Goal: Task Accomplishment & Management: Use online tool/utility

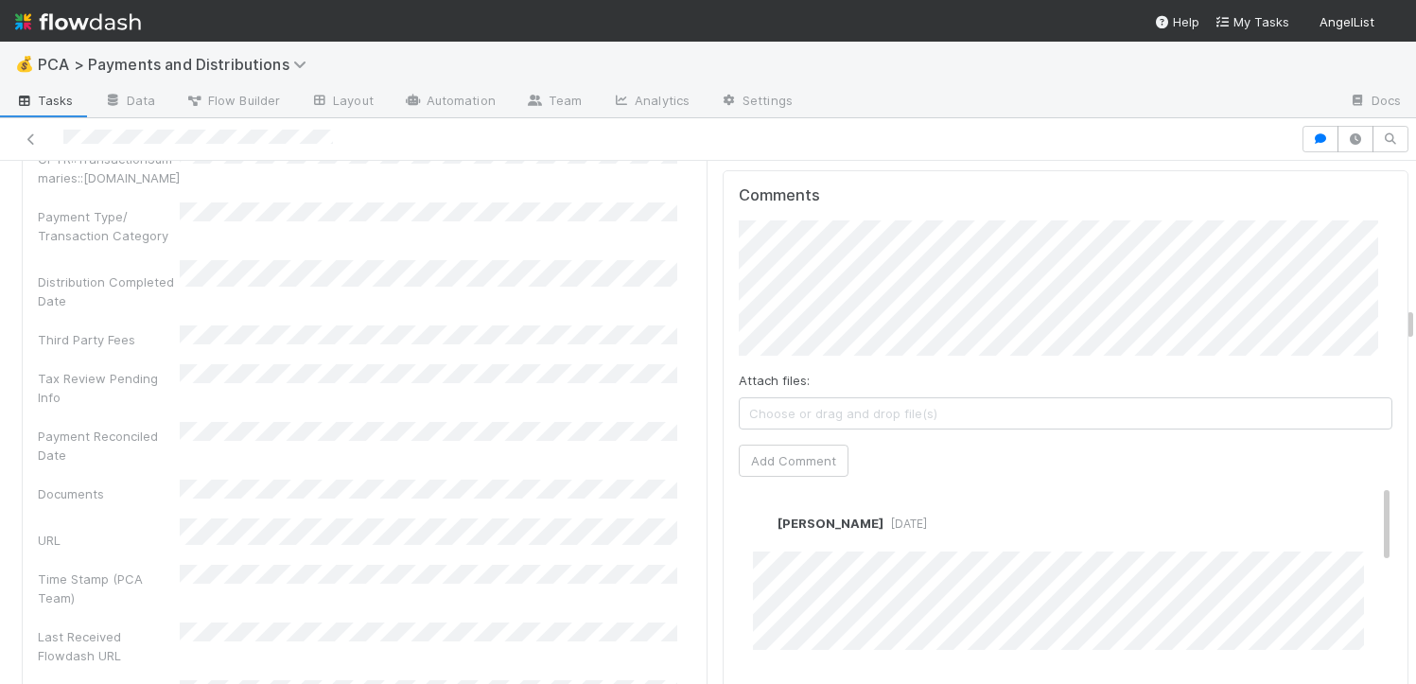
scroll to position [3941, 0]
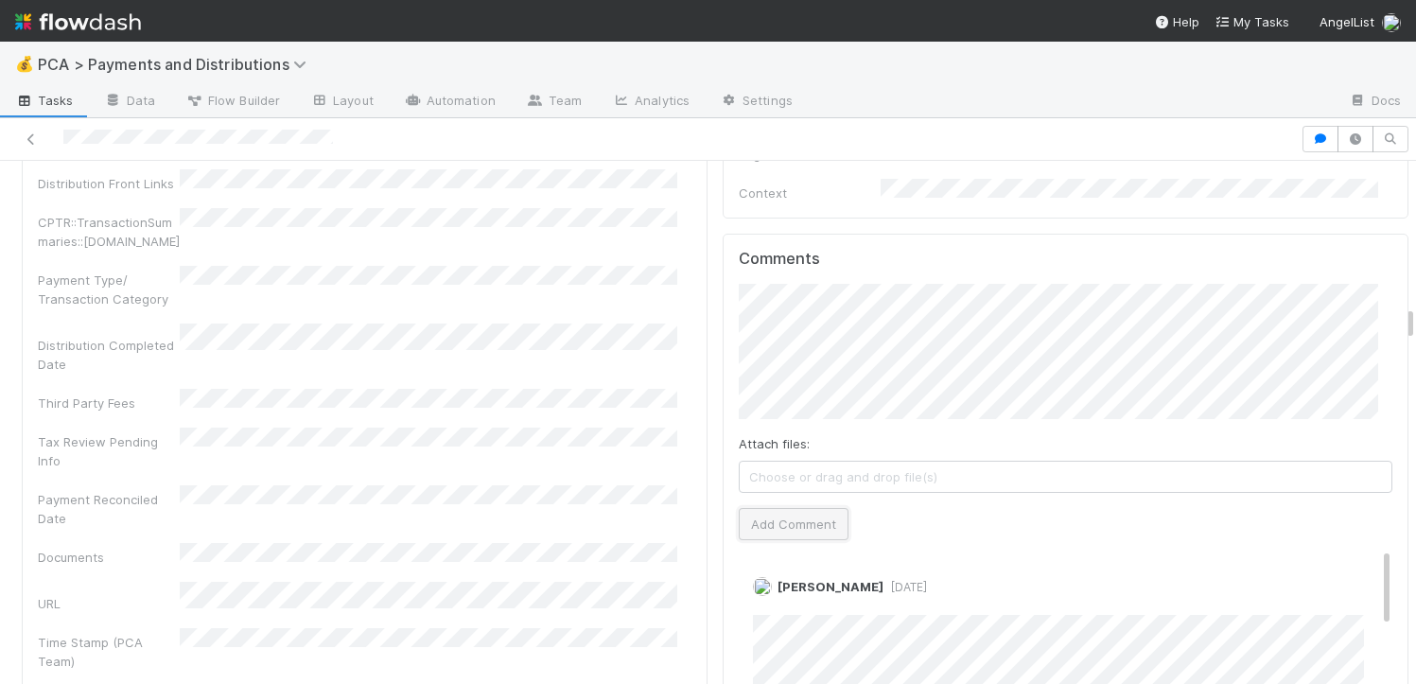
click at [792, 508] on button "Add Comment" at bounding box center [794, 524] width 110 height 32
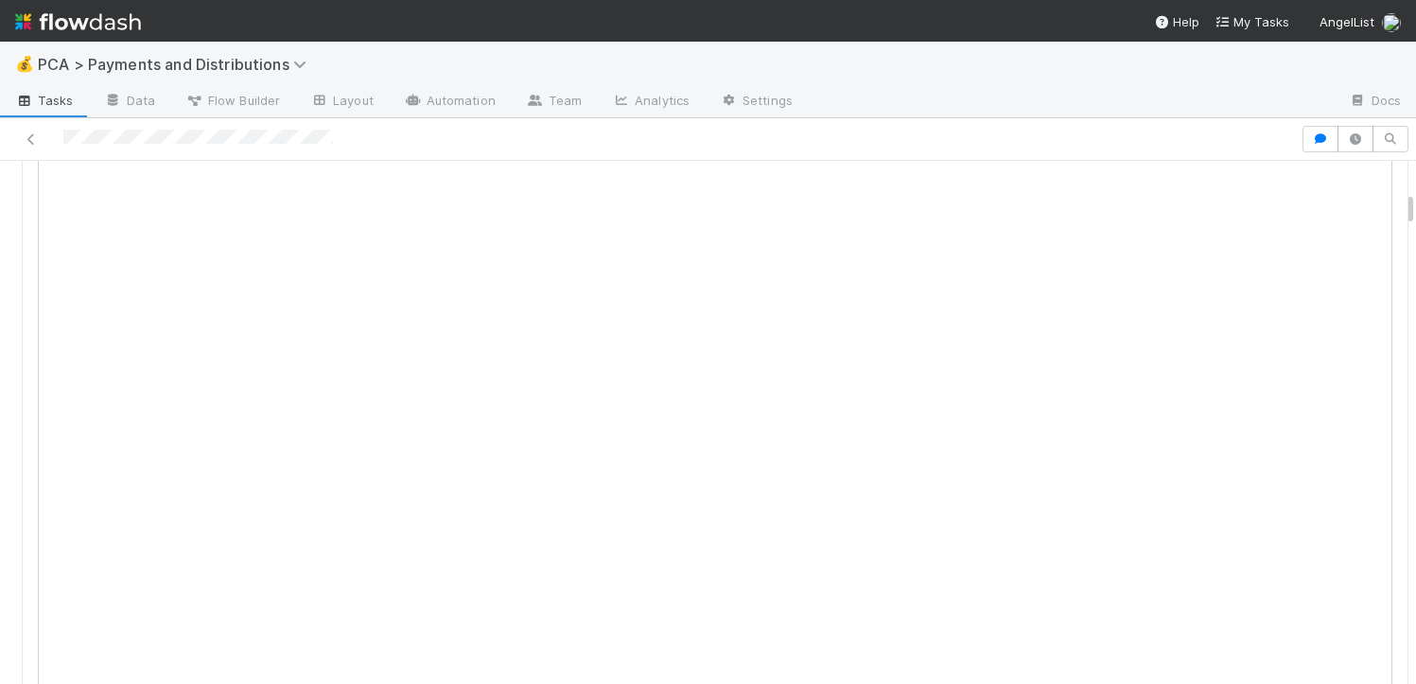
scroll to position [0, 0]
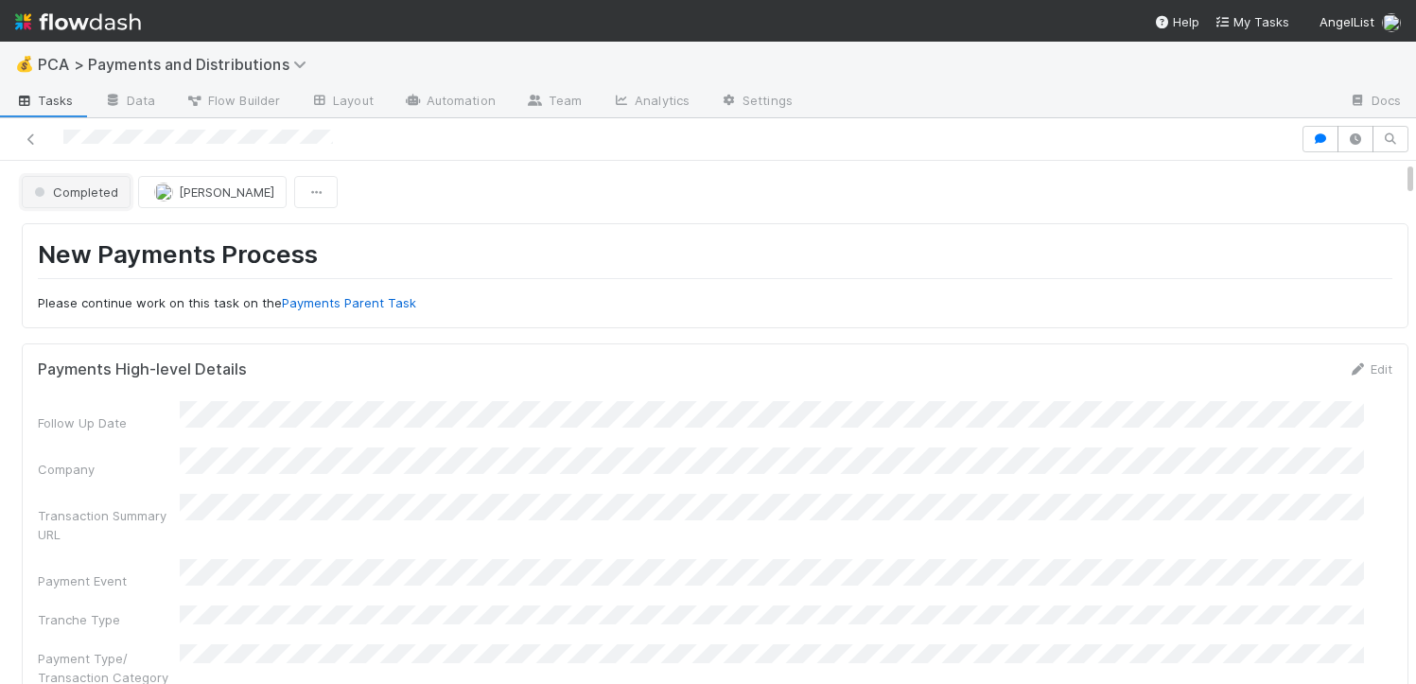
click at [77, 195] on span "Completed" at bounding box center [74, 191] width 88 height 15
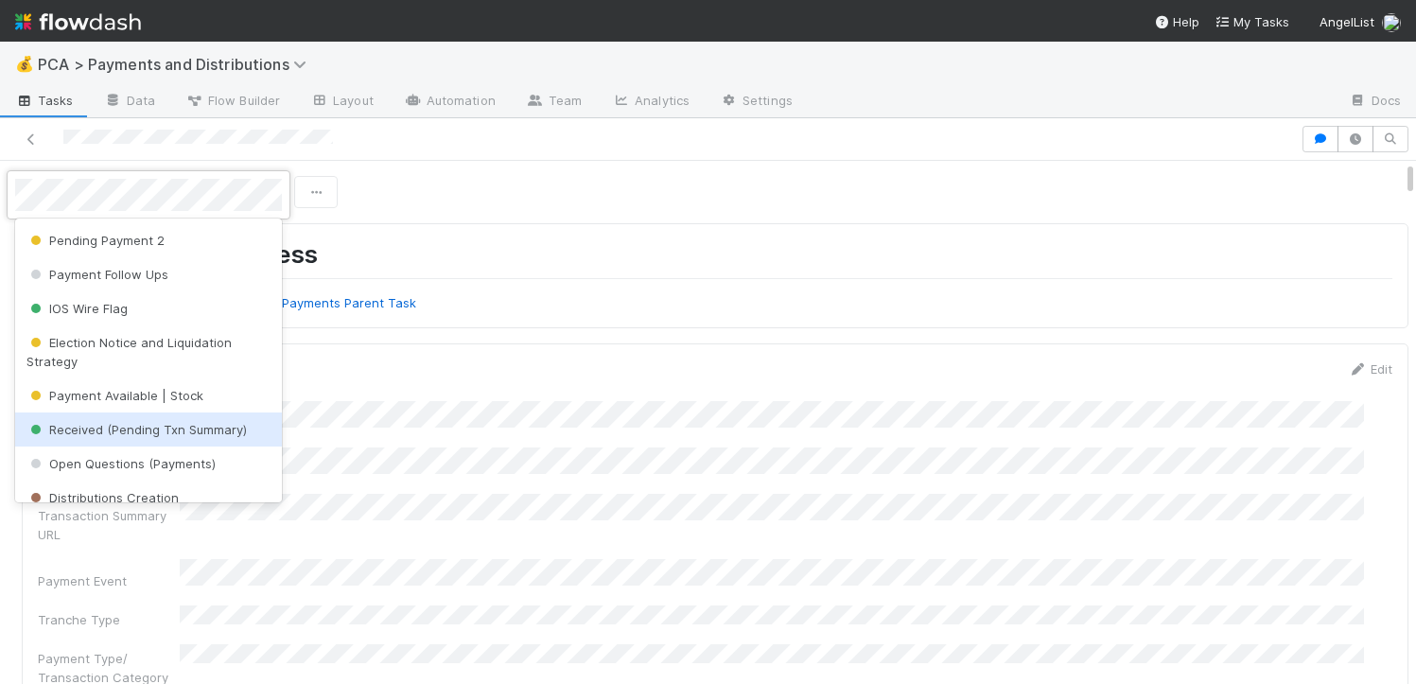
scroll to position [66, 0]
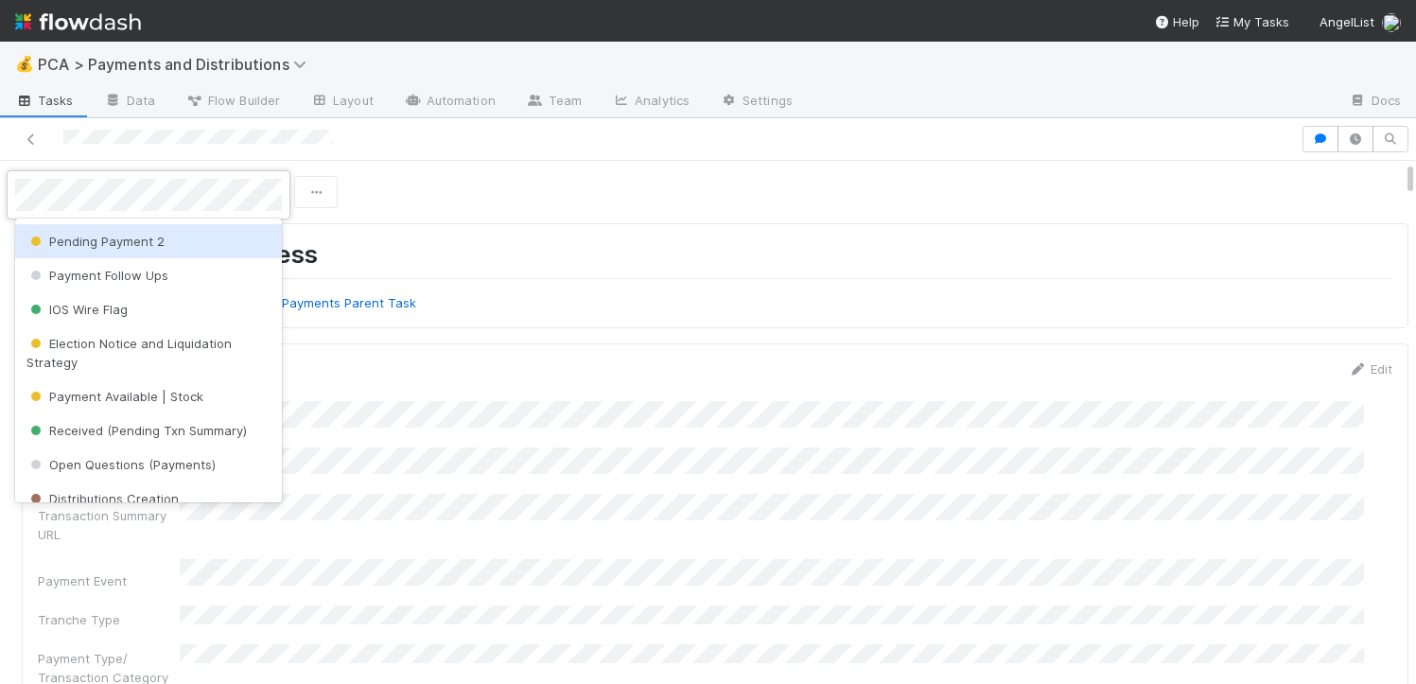
click at [149, 236] on span "Pending Payment 2" at bounding box center [95, 241] width 138 height 15
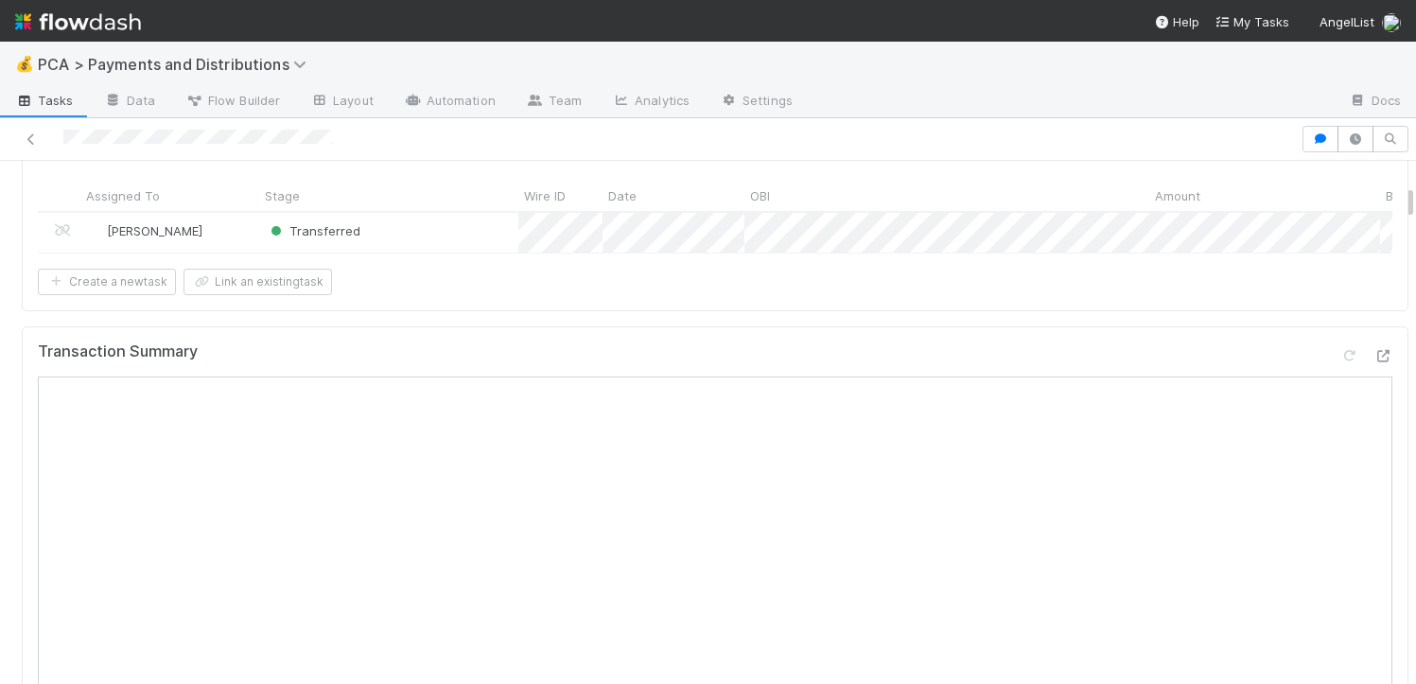
scroll to position [599, 0]
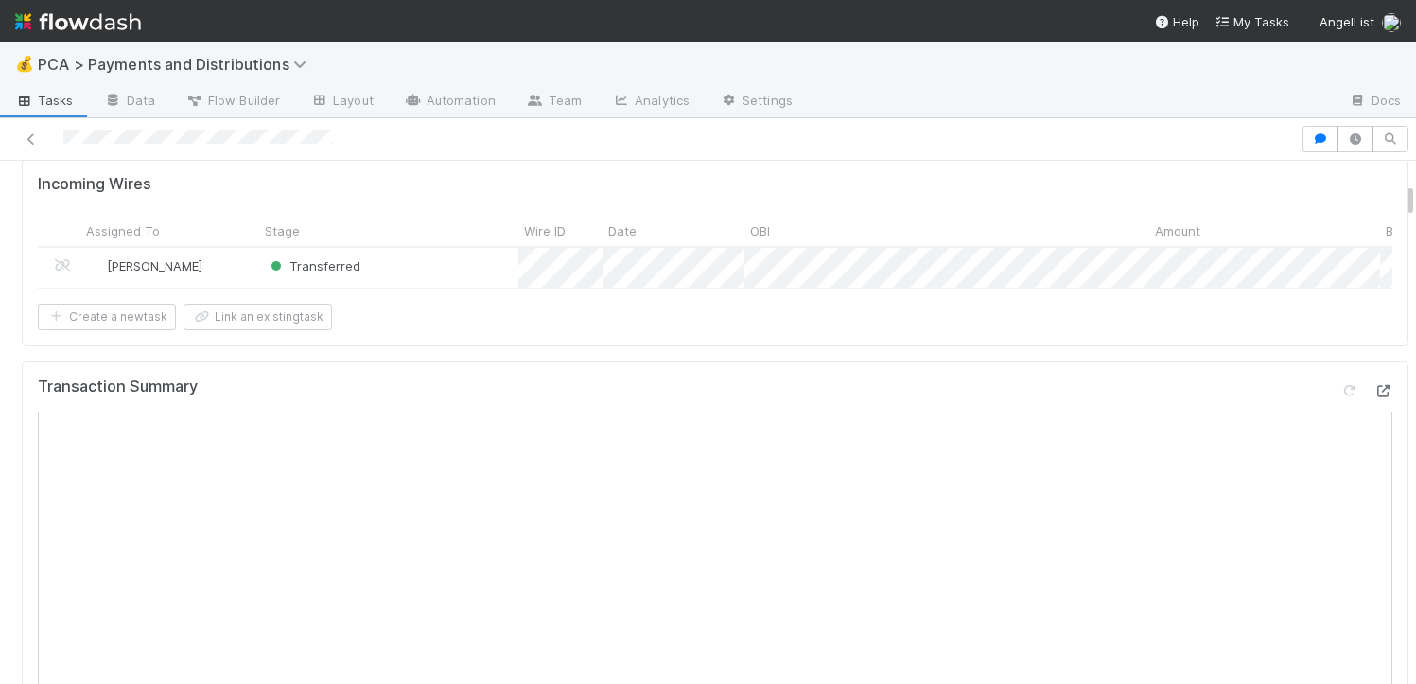
click at [1373, 385] on icon at bounding box center [1382, 391] width 19 height 12
click at [62, 138] on div at bounding box center [650, 139] width 1285 height 26
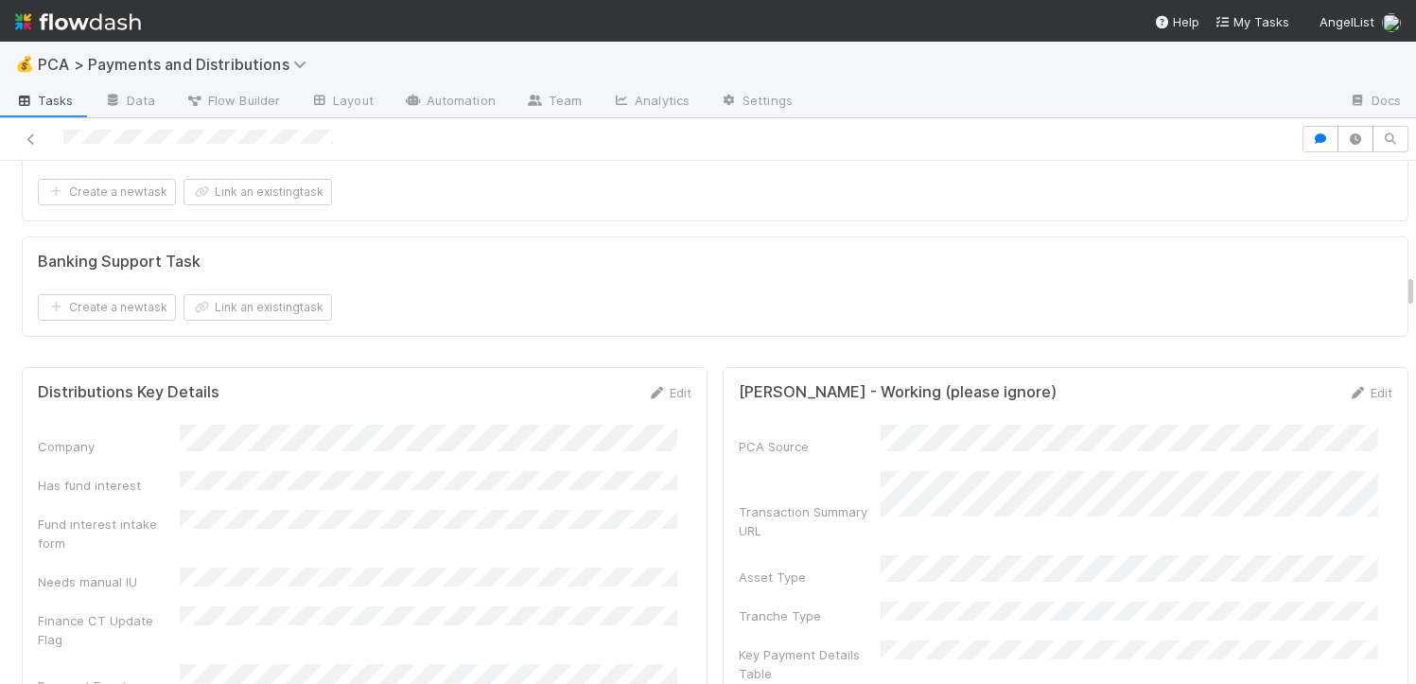
scroll to position [2867, 0]
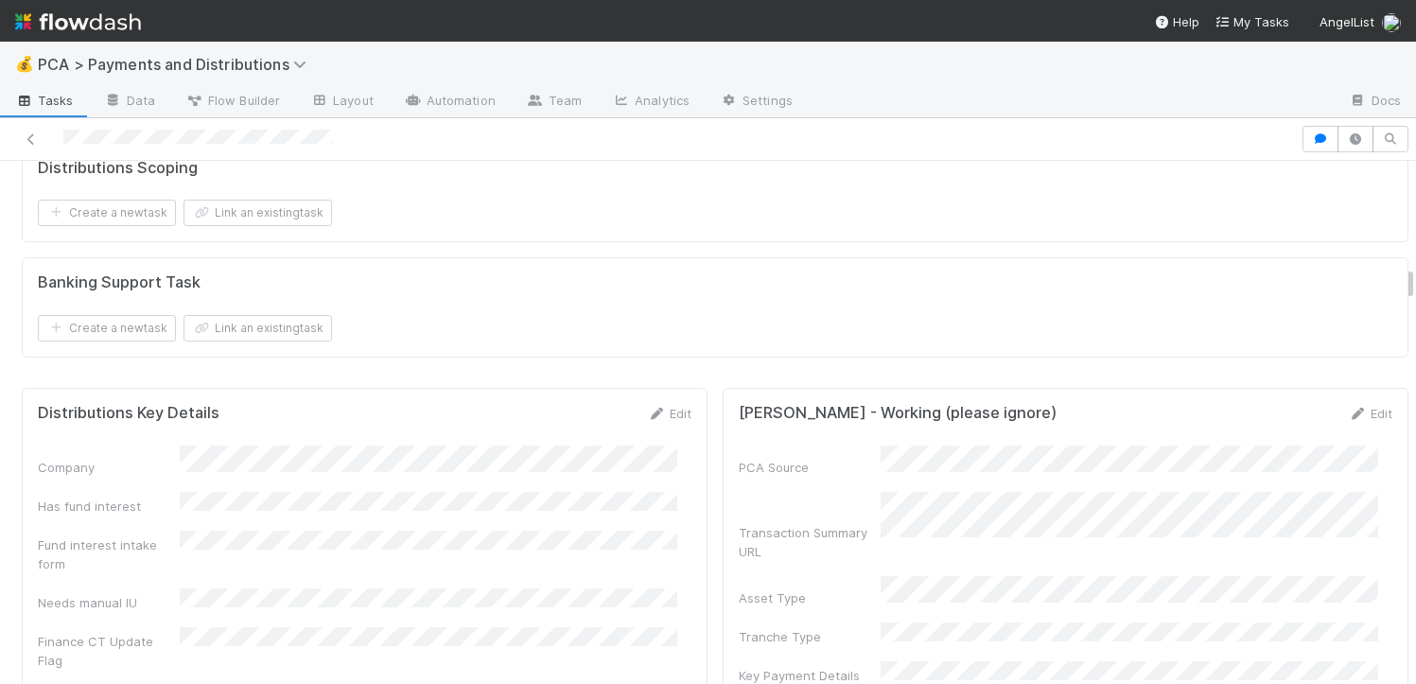
click at [663, 404] on div "Edit" at bounding box center [669, 413] width 44 height 19
click at [660, 406] on link "Edit" at bounding box center [669, 413] width 44 height 15
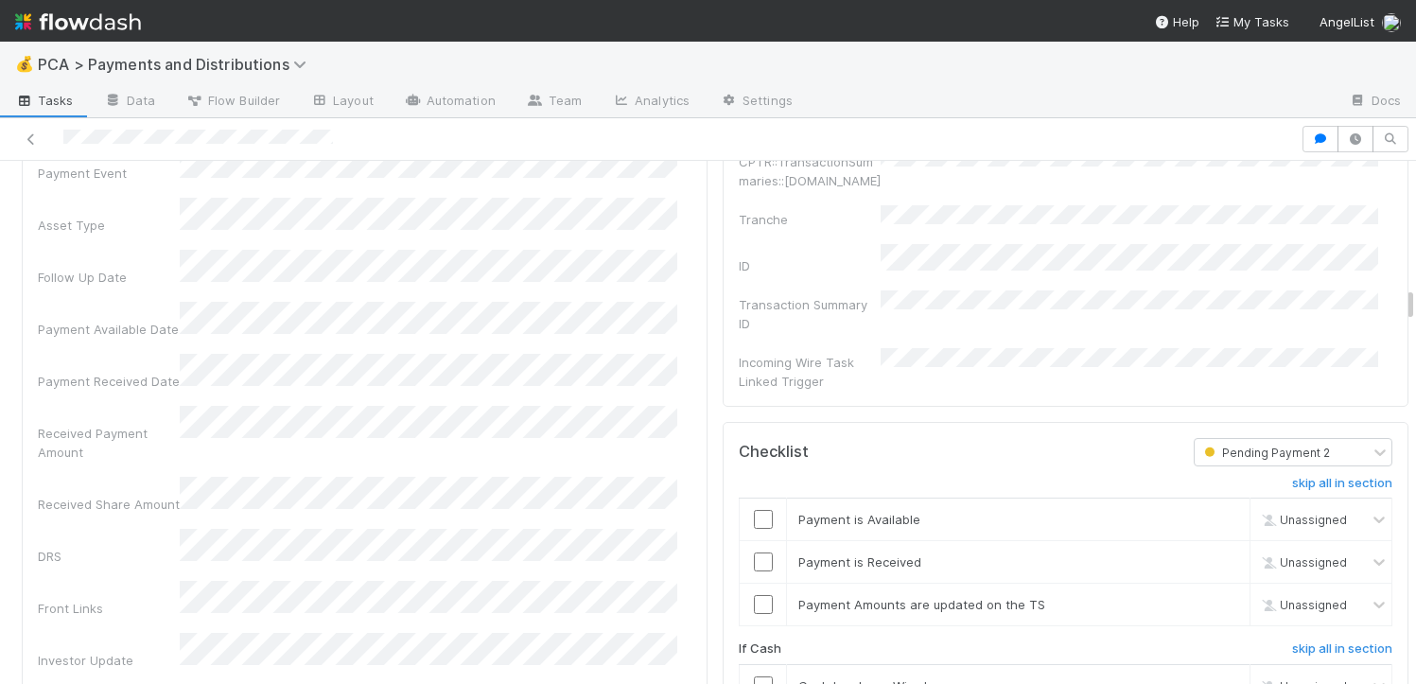
scroll to position [3520, 0]
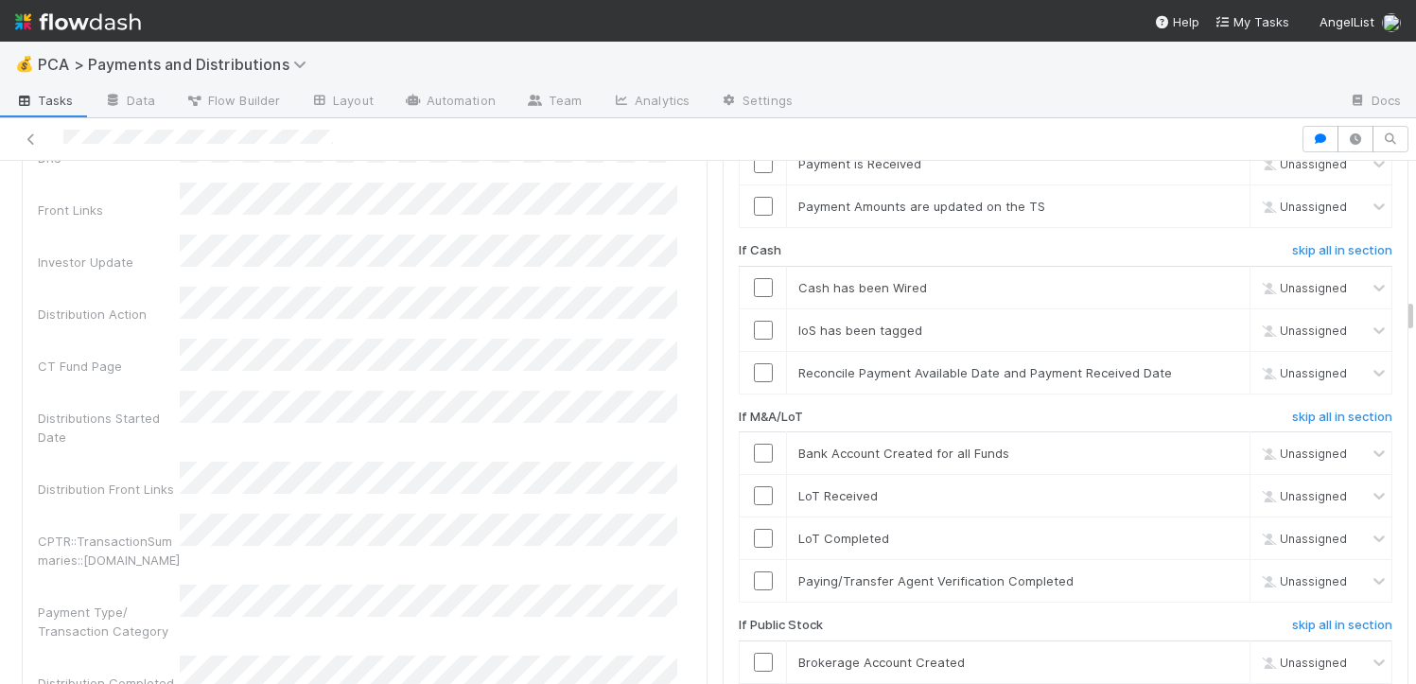
scroll to position [3853, 0]
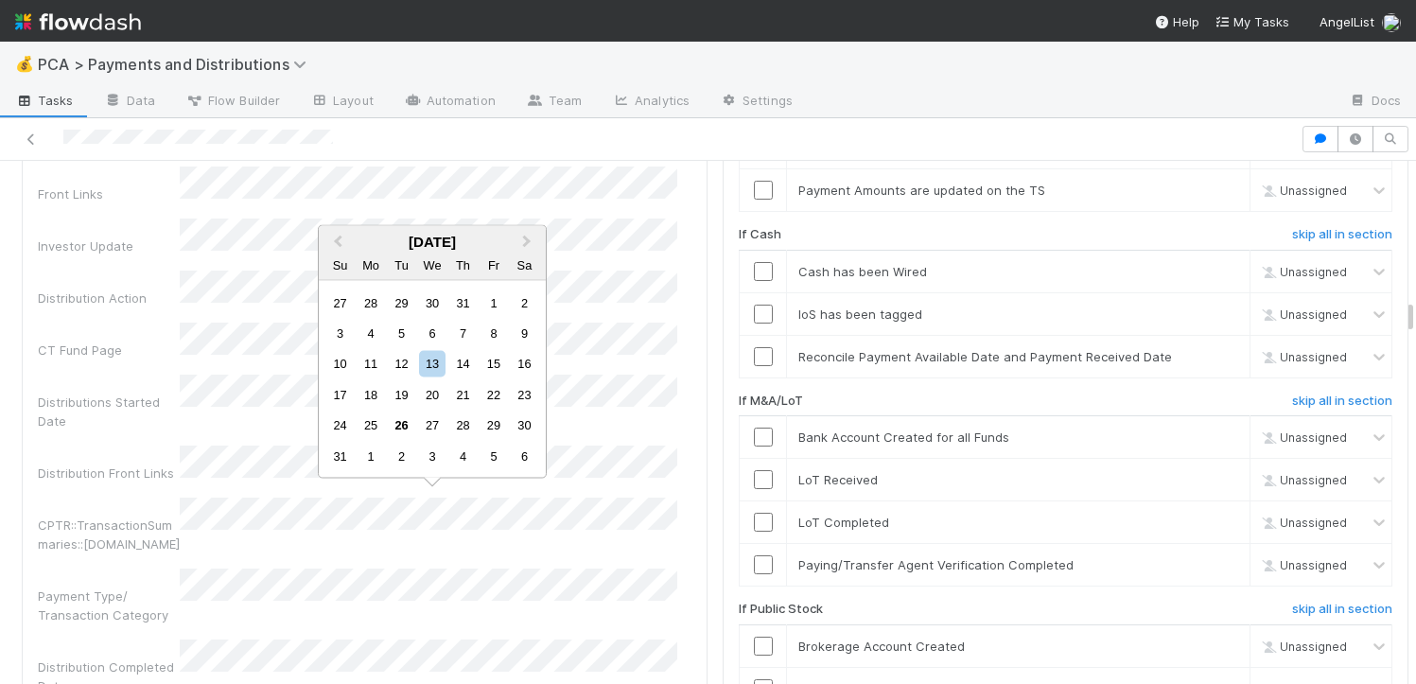
click at [122, 568] on div "Payment Type/ Transaction Category" at bounding box center [365, 596] width 654 height 56
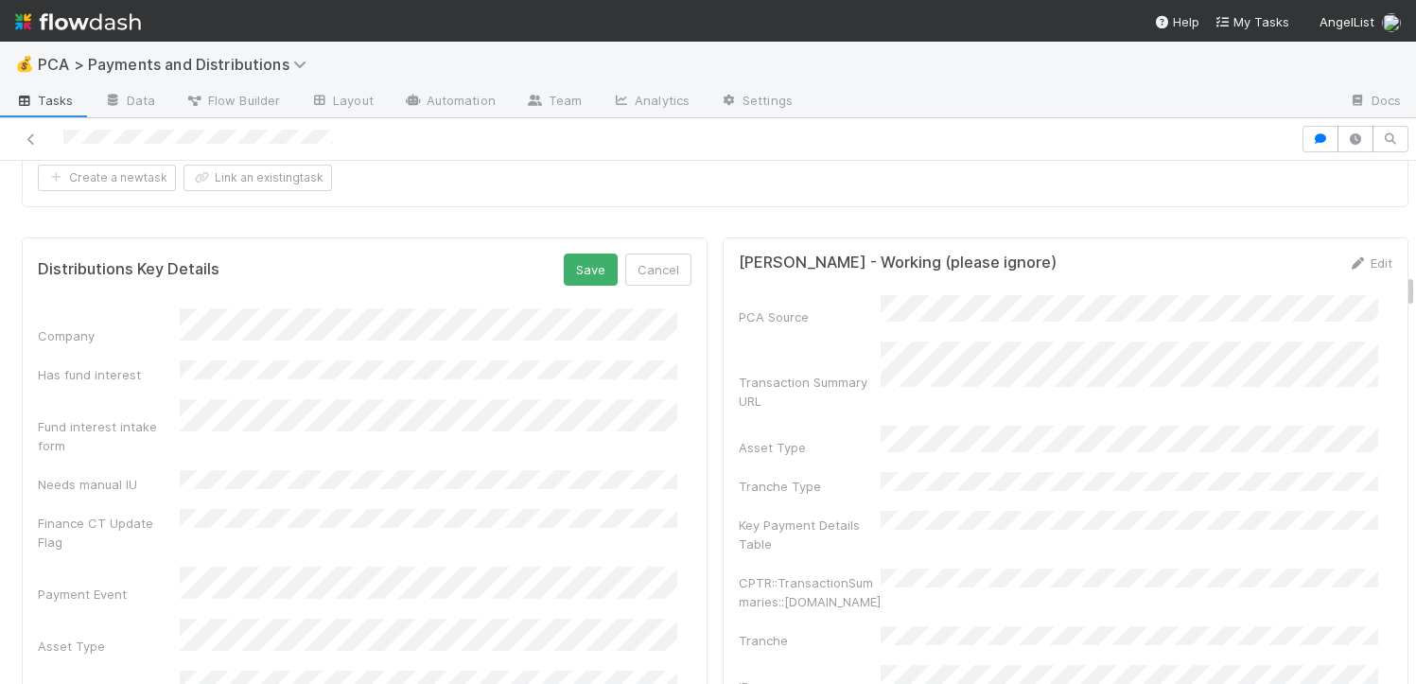
scroll to position [2999, 0]
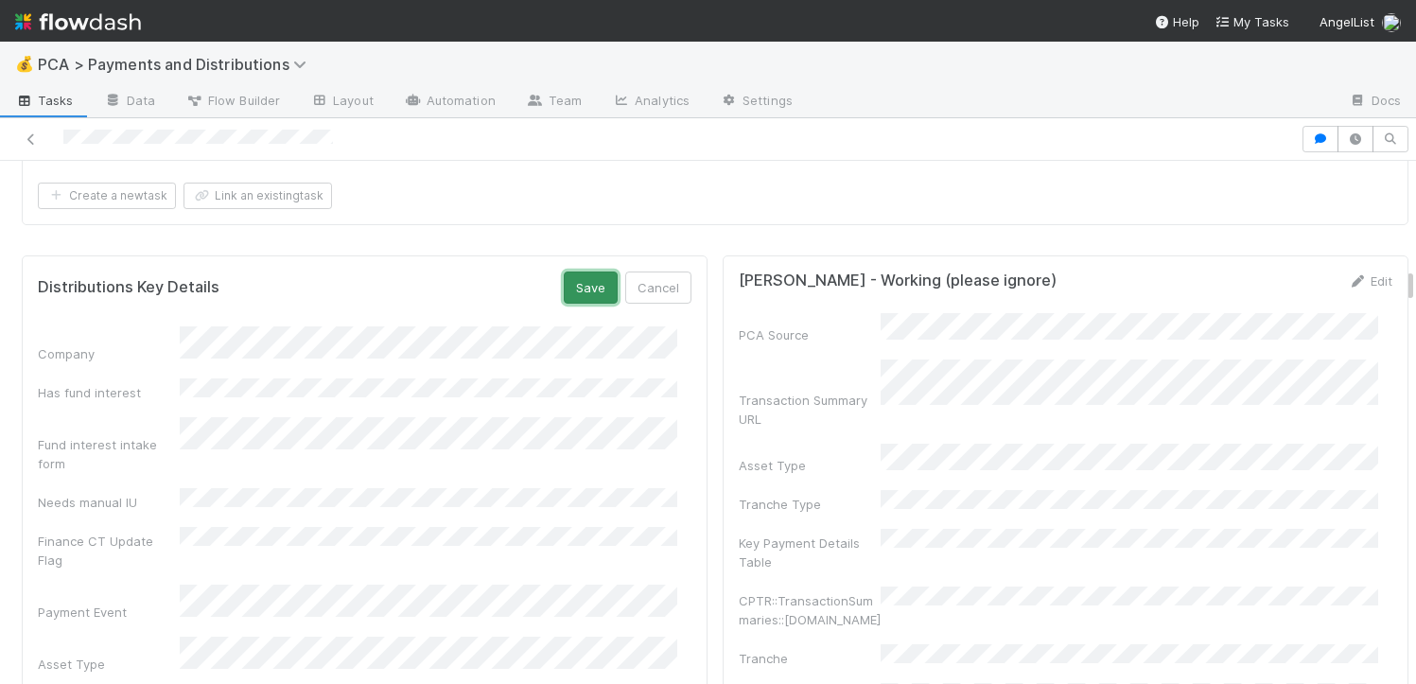
click at [568, 276] on button "Save" at bounding box center [591, 287] width 54 height 32
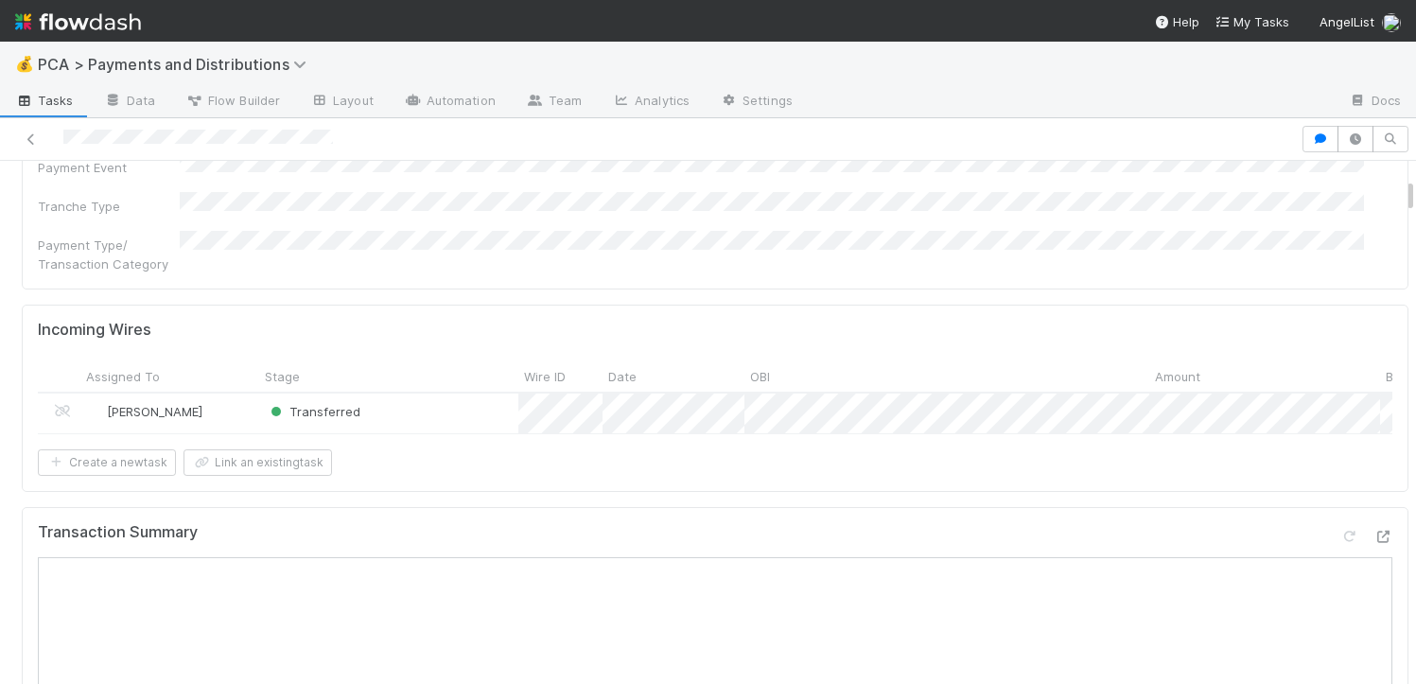
scroll to position [520, 0]
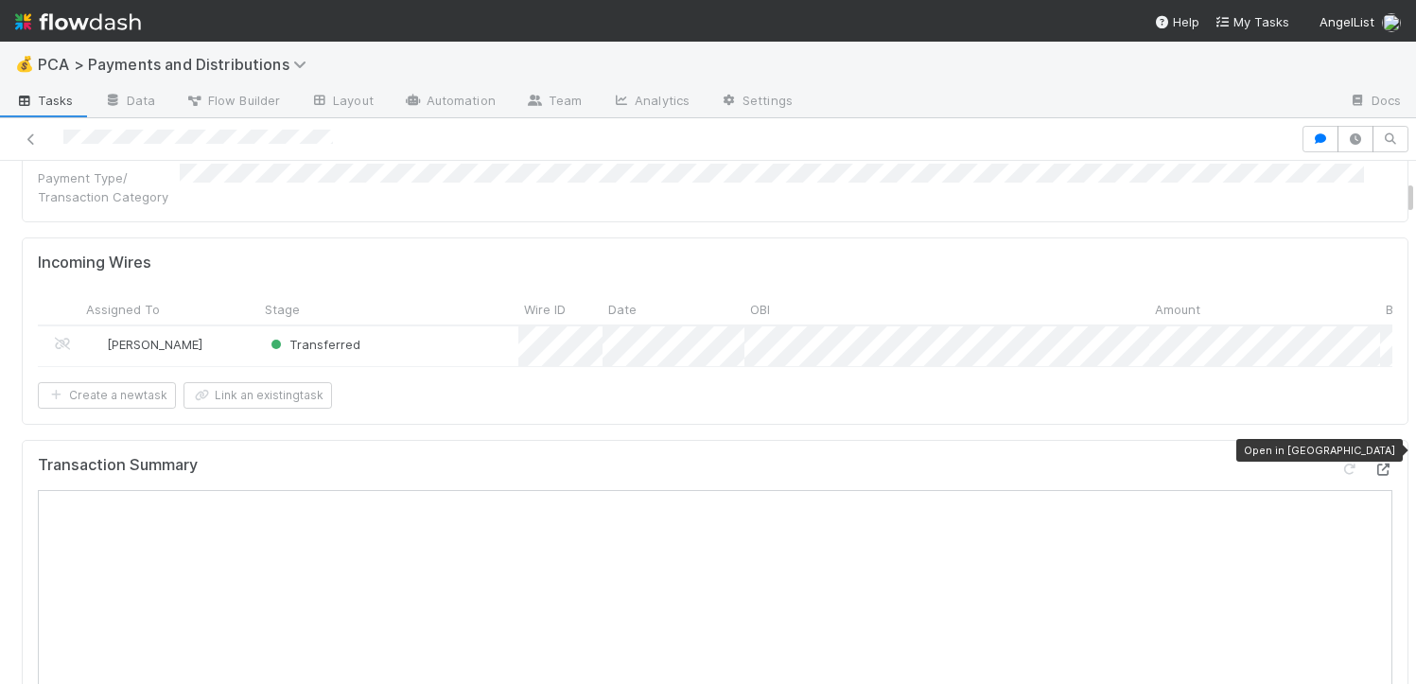
click at [1373, 463] on icon at bounding box center [1382, 469] width 19 height 12
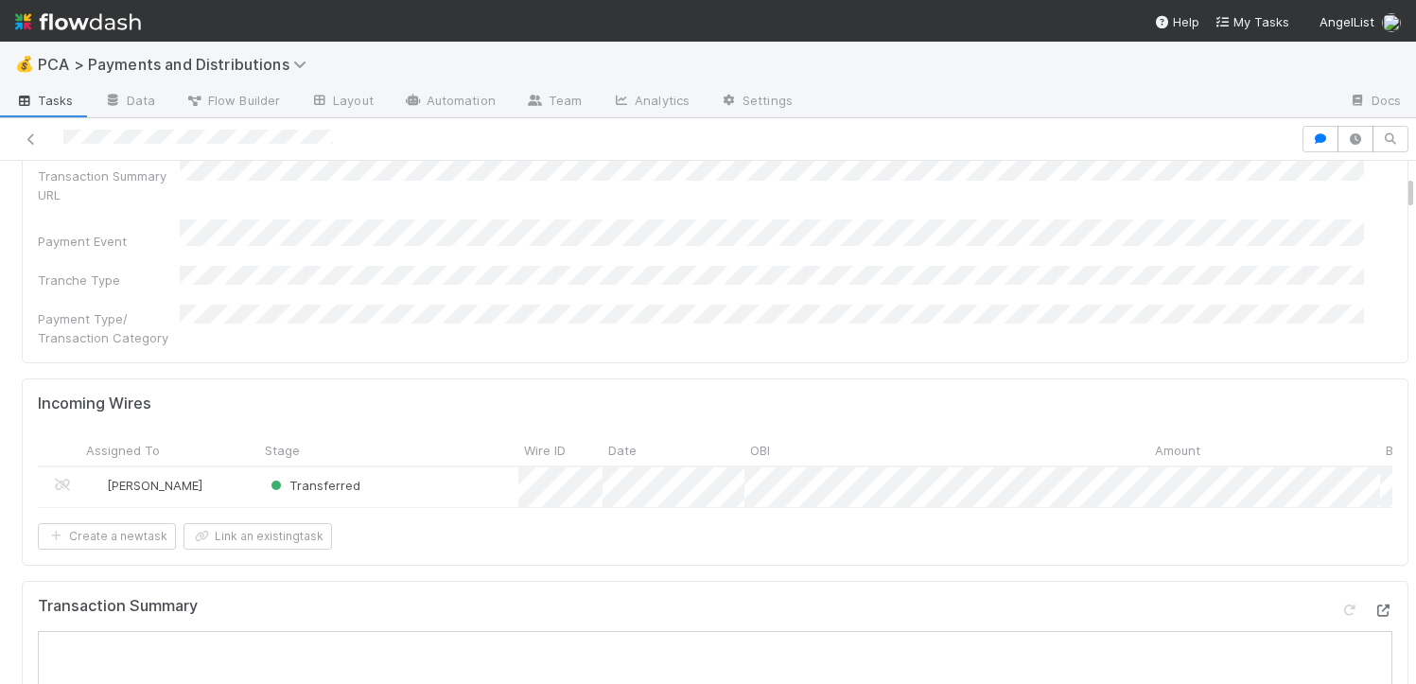
scroll to position [0, 0]
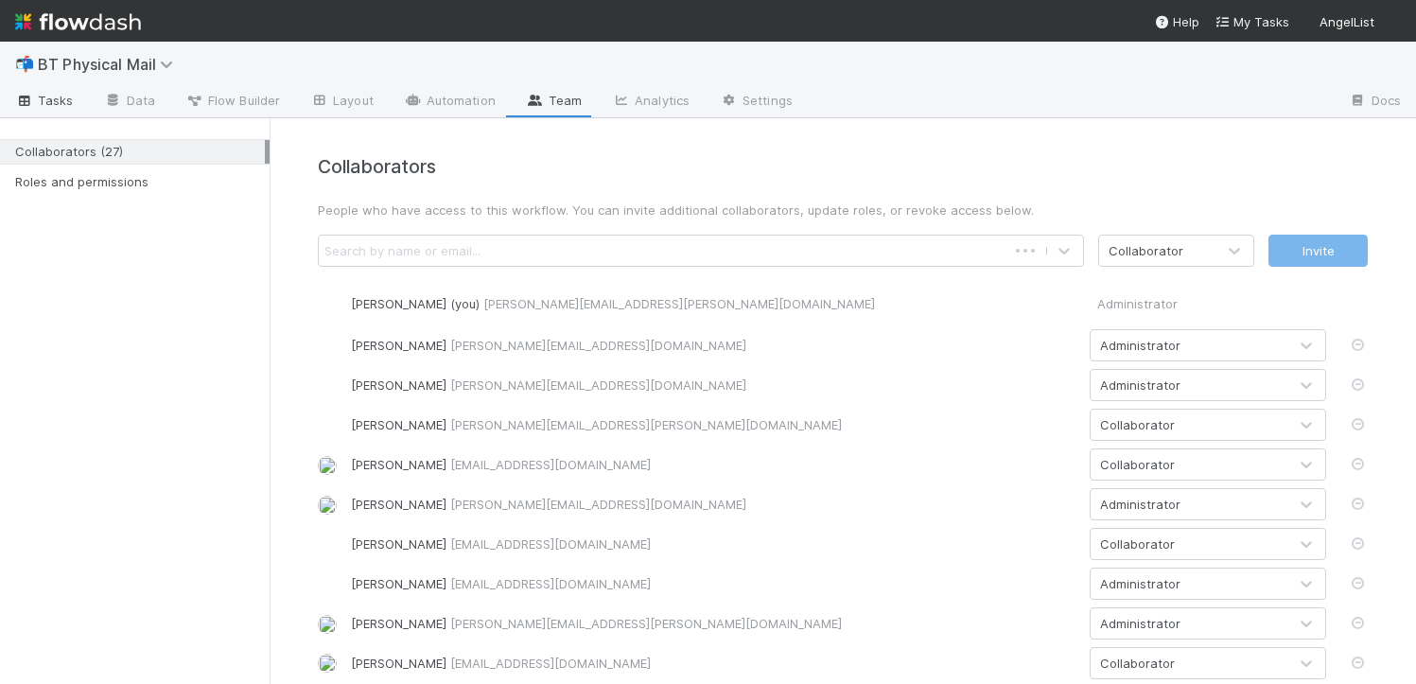
click at [59, 104] on span "Tasks" at bounding box center [44, 100] width 59 height 19
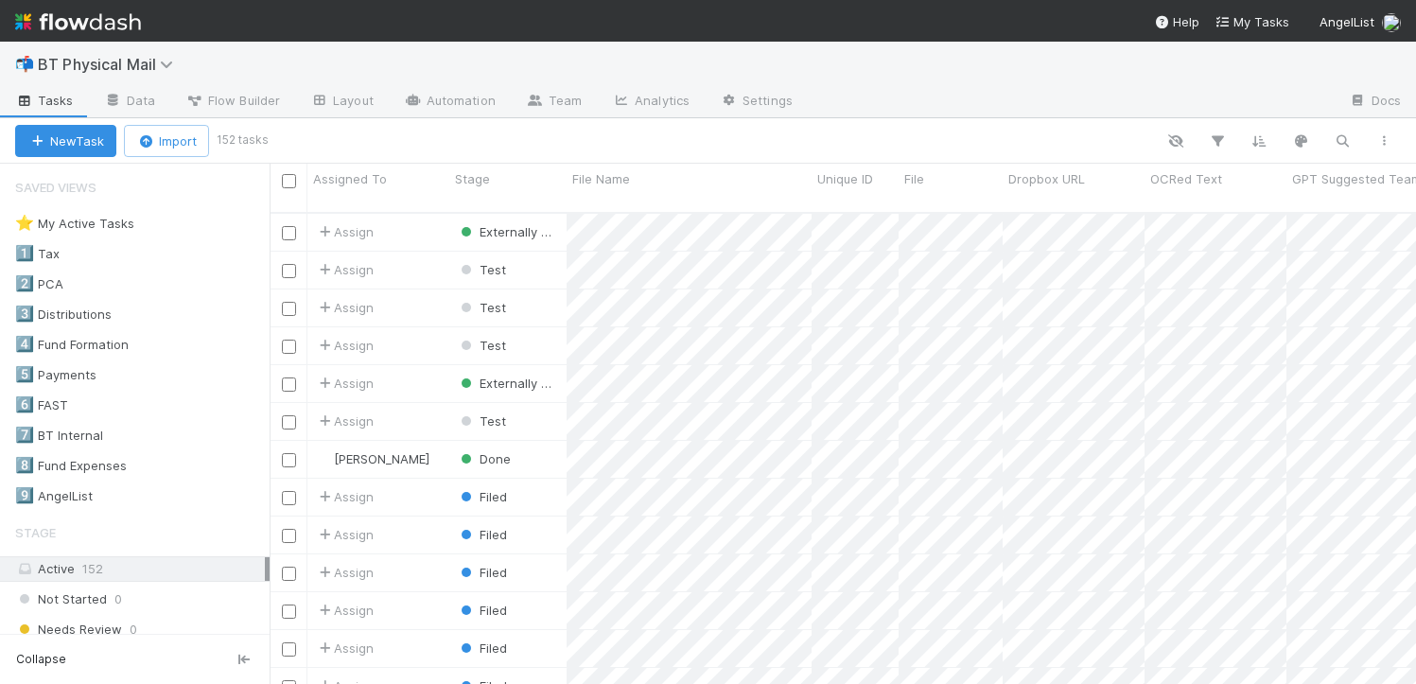
scroll to position [472, 1132]
click at [96, 315] on div "3️⃣ Distributions" at bounding box center [63, 315] width 96 height 24
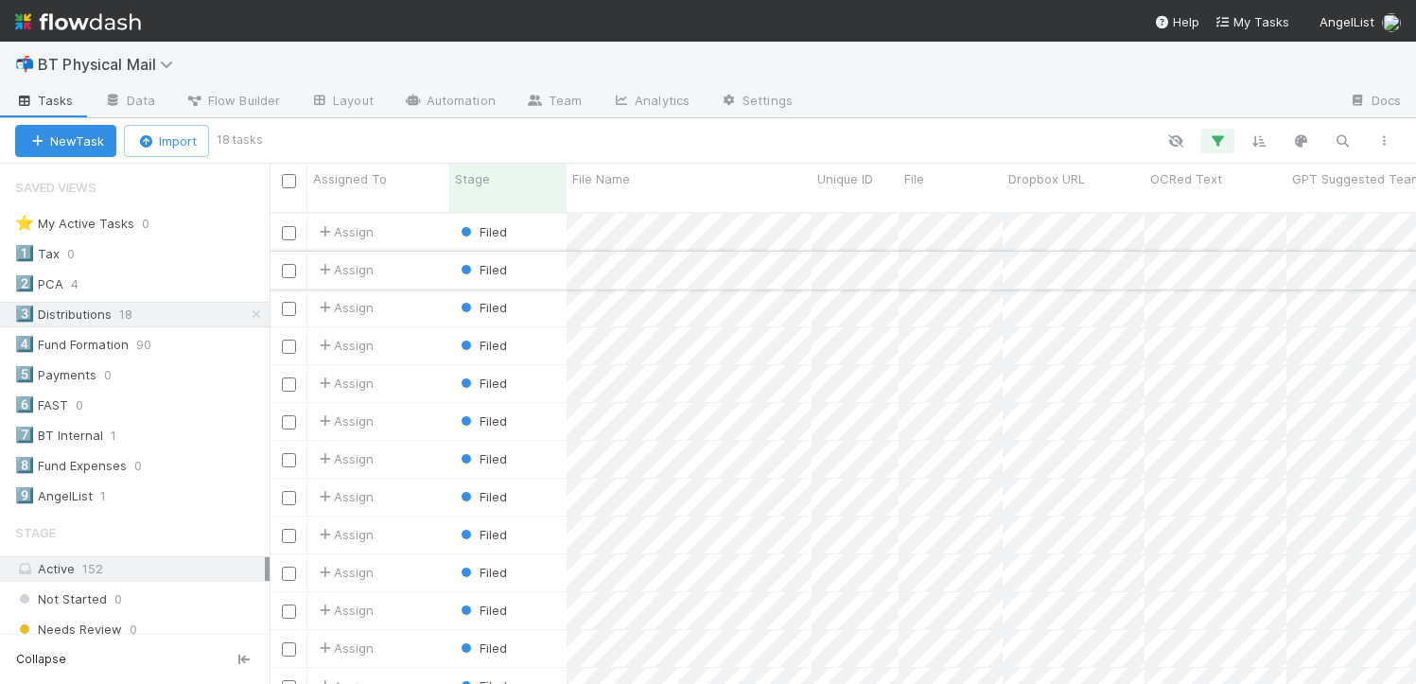
click at [549, 253] on div "Filed" at bounding box center [507, 270] width 117 height 37
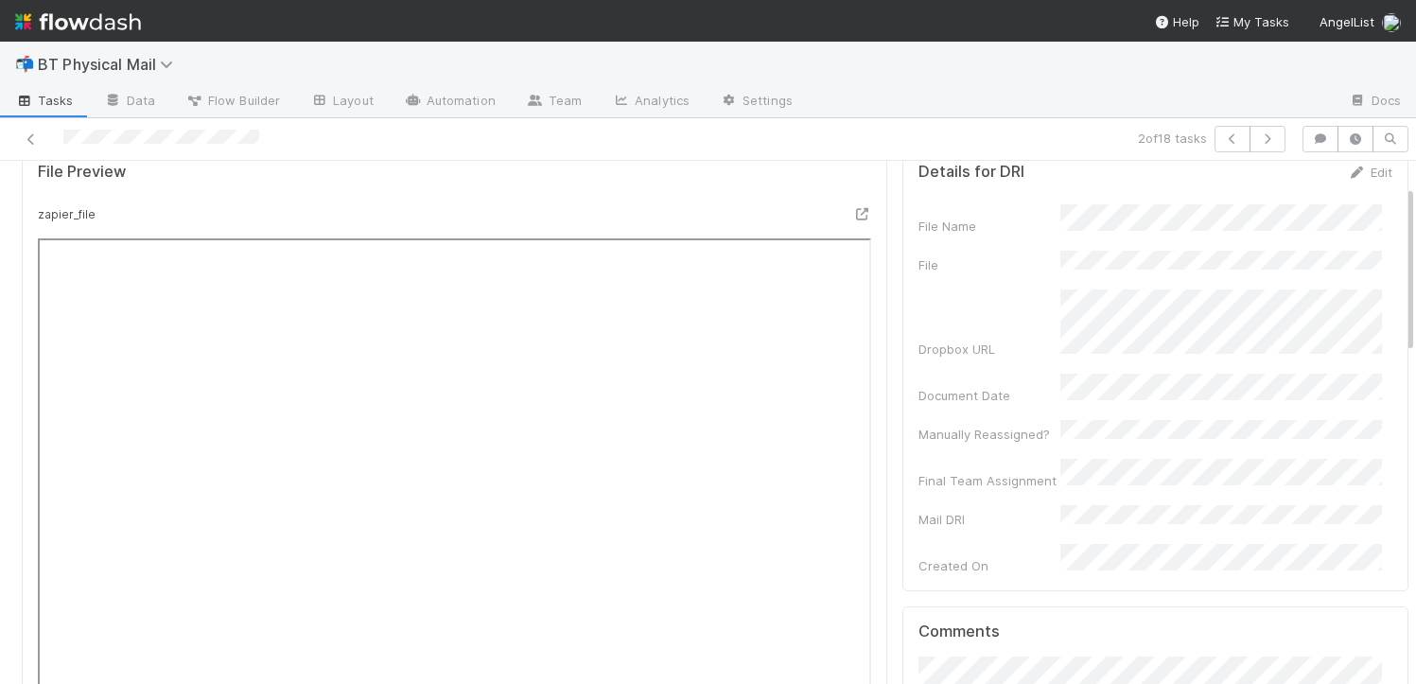
scroll to position [110, 0]
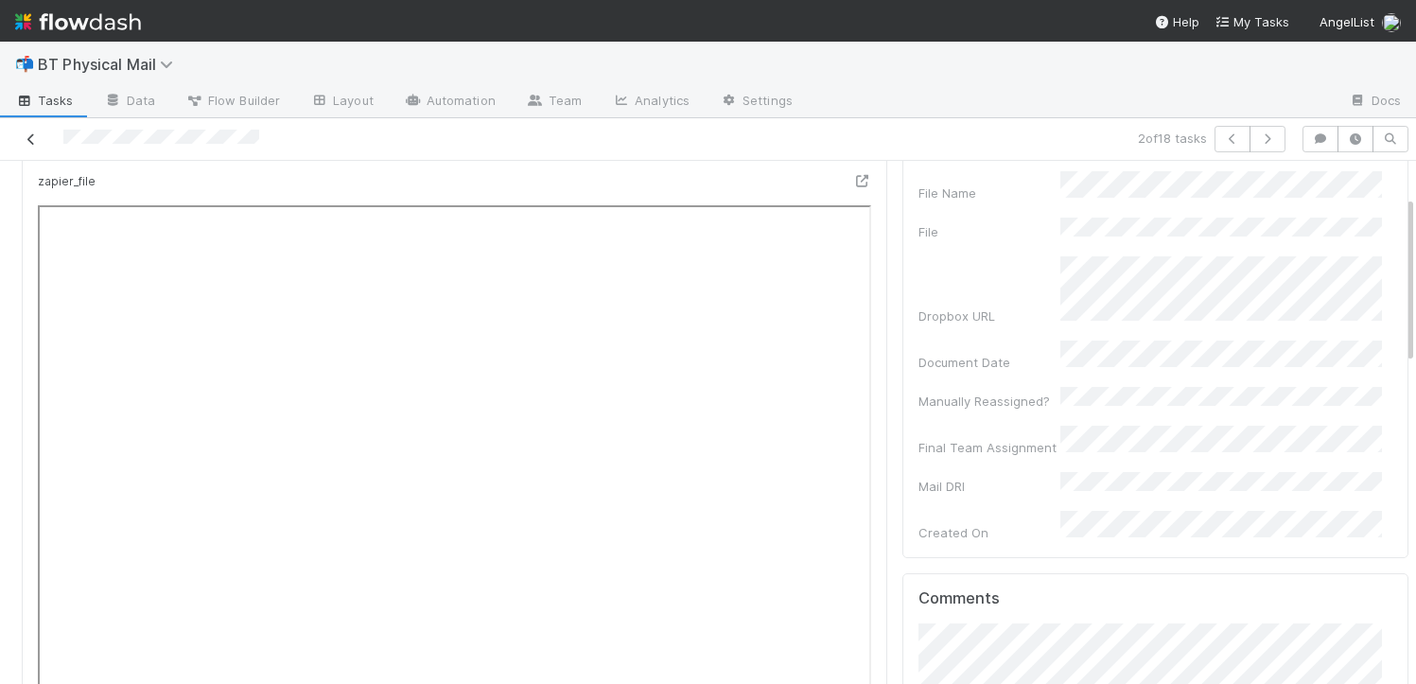
click at [34, 135] on icon at bounding box center [31, 139] width 19 height 12
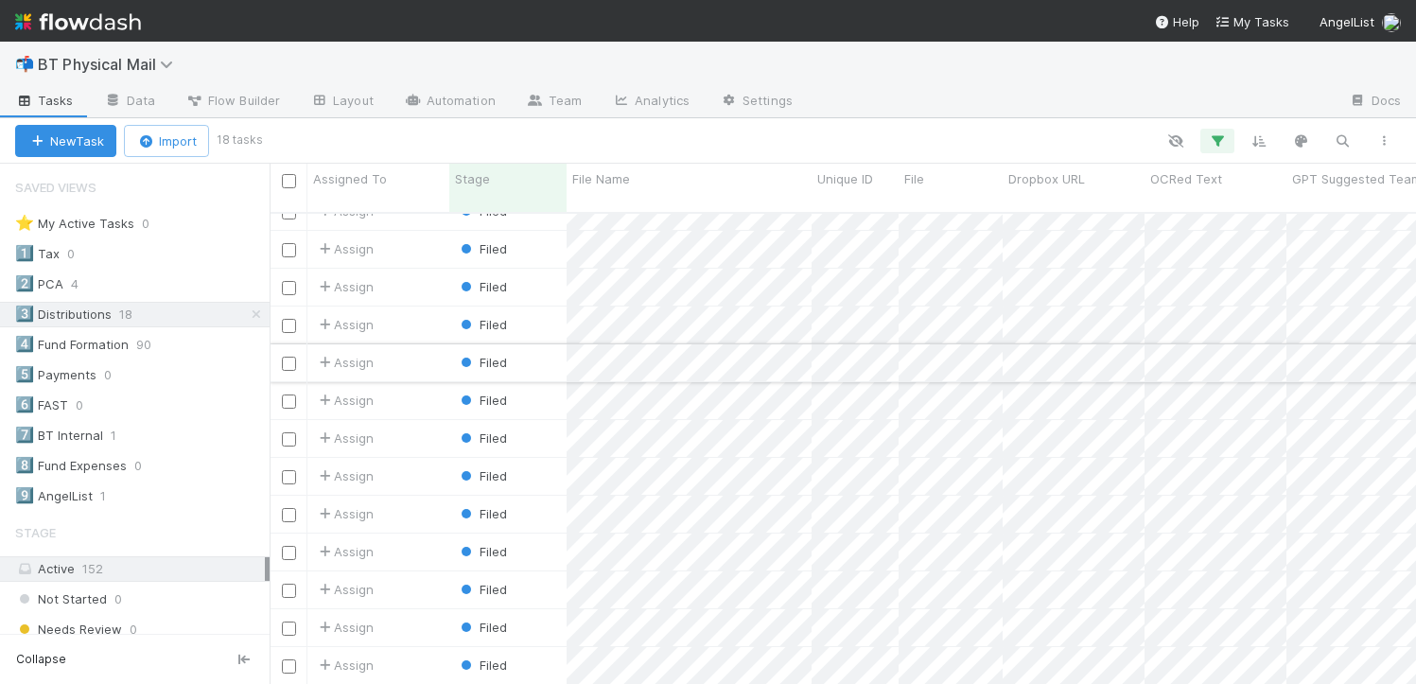
scroll to position [210, 0]
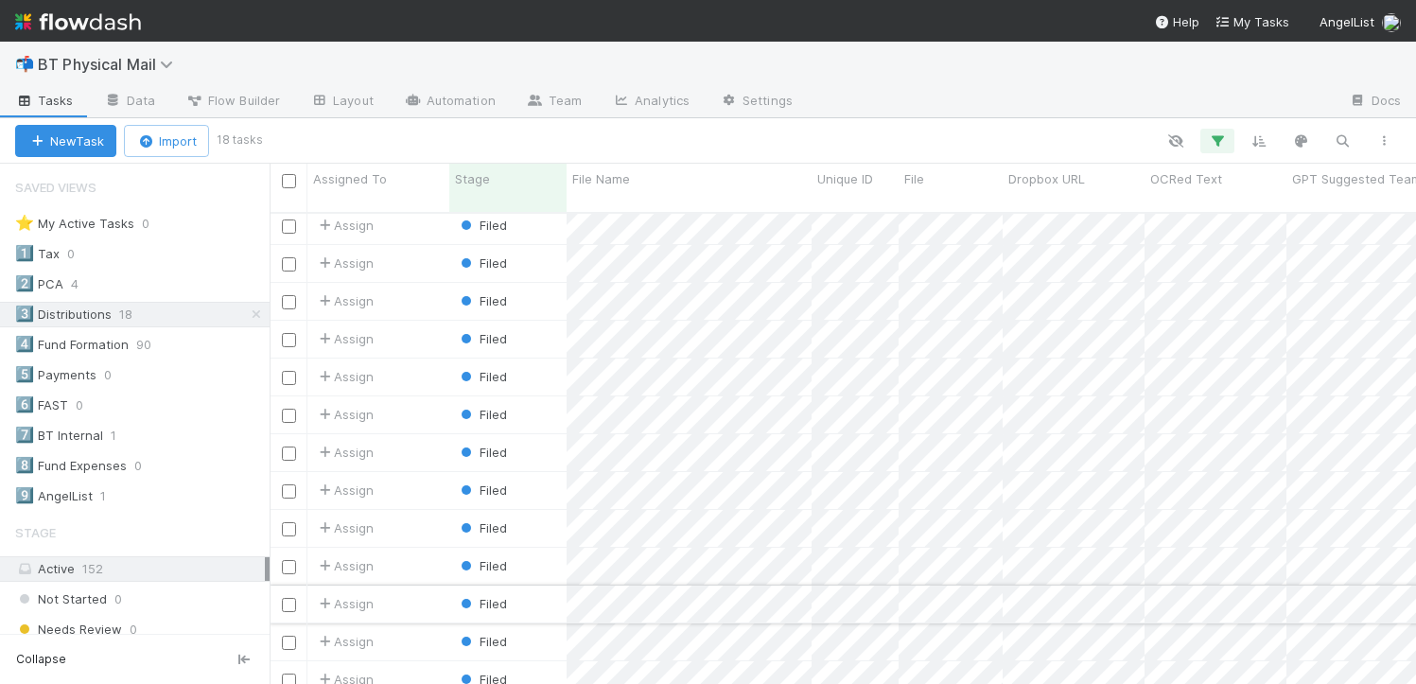
click at [551, 585] on div "Filed" at bounding box center [507, 603] width 117 height 37
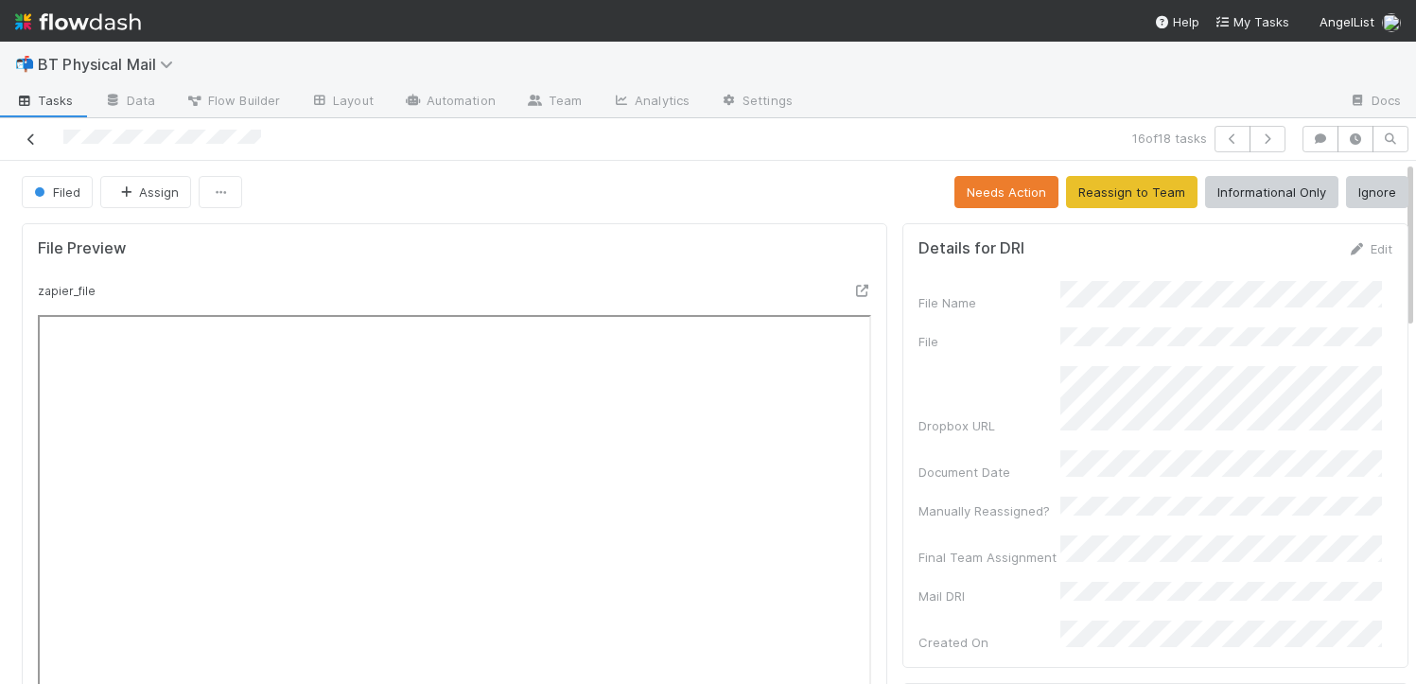
click at [32, 134] on icon at bounding box center [31, 139] width 19 height 12
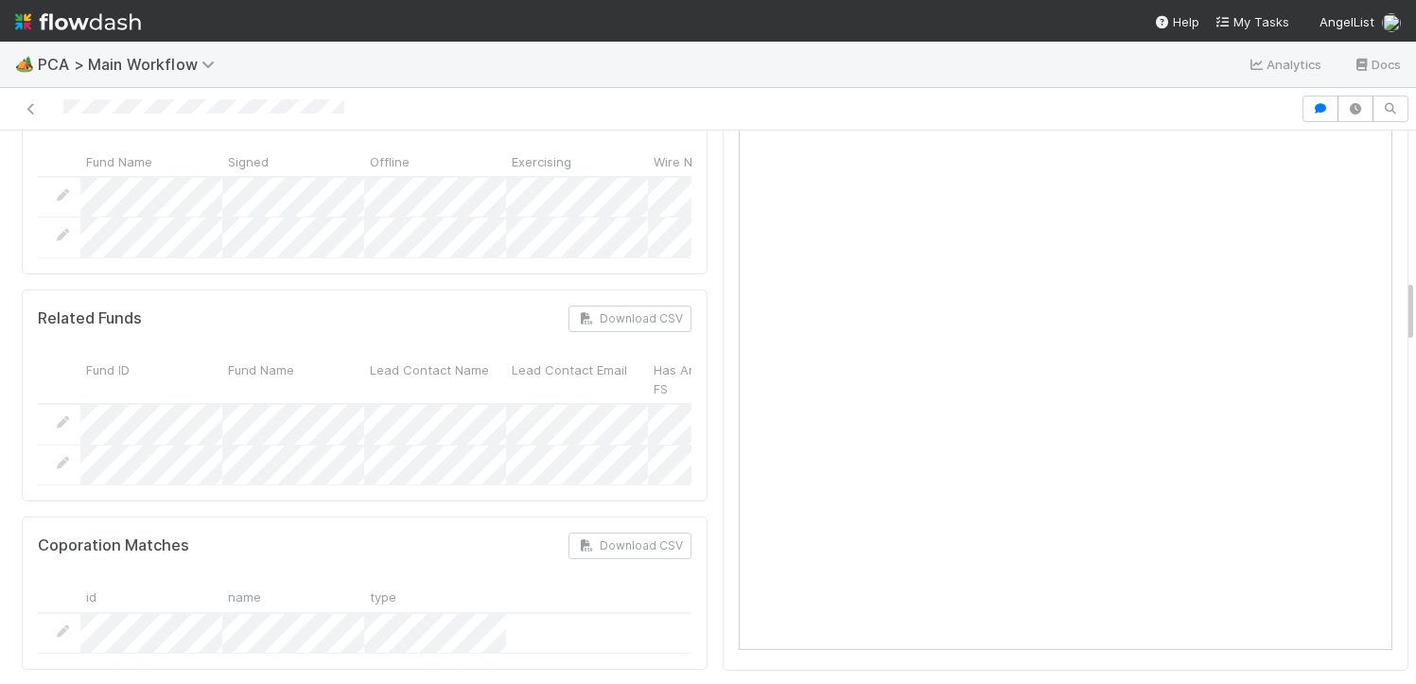
scroll to position [568, 0]
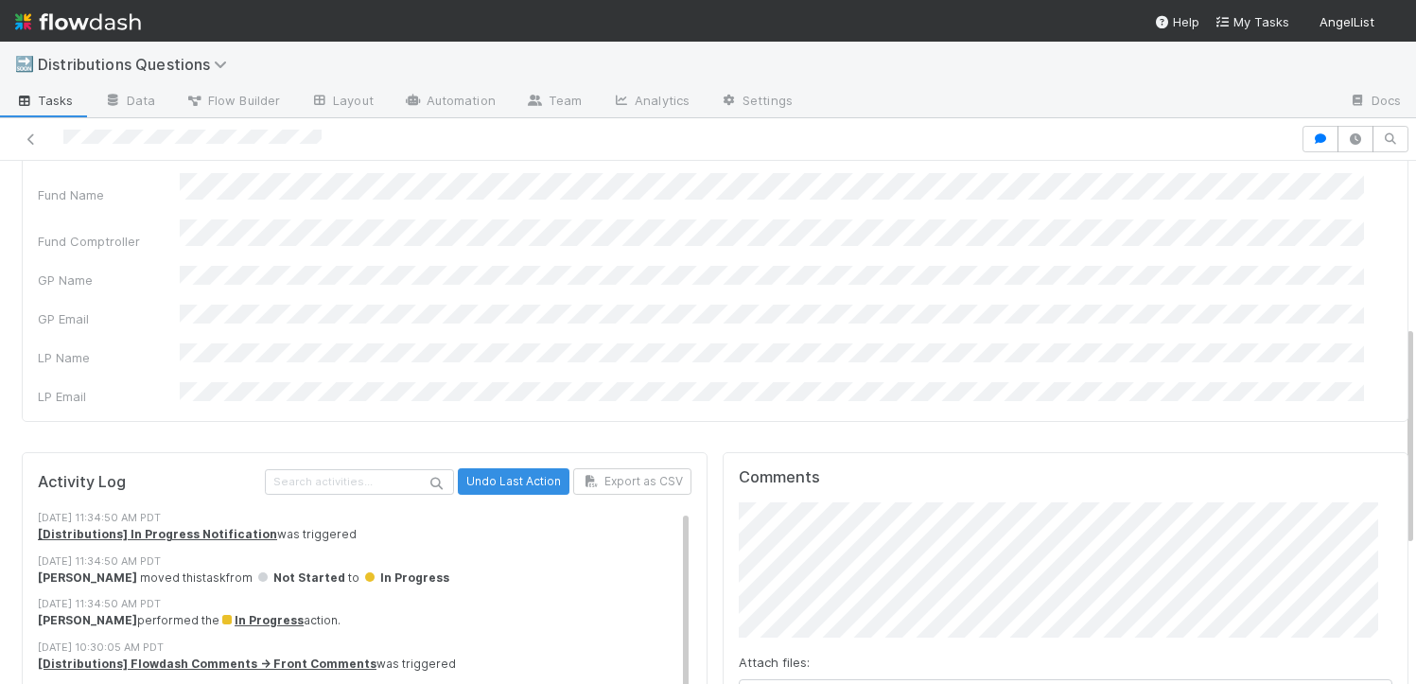
scroll to position [402, 0]
